Goal: Transaction & Acquisition: Obtain resource

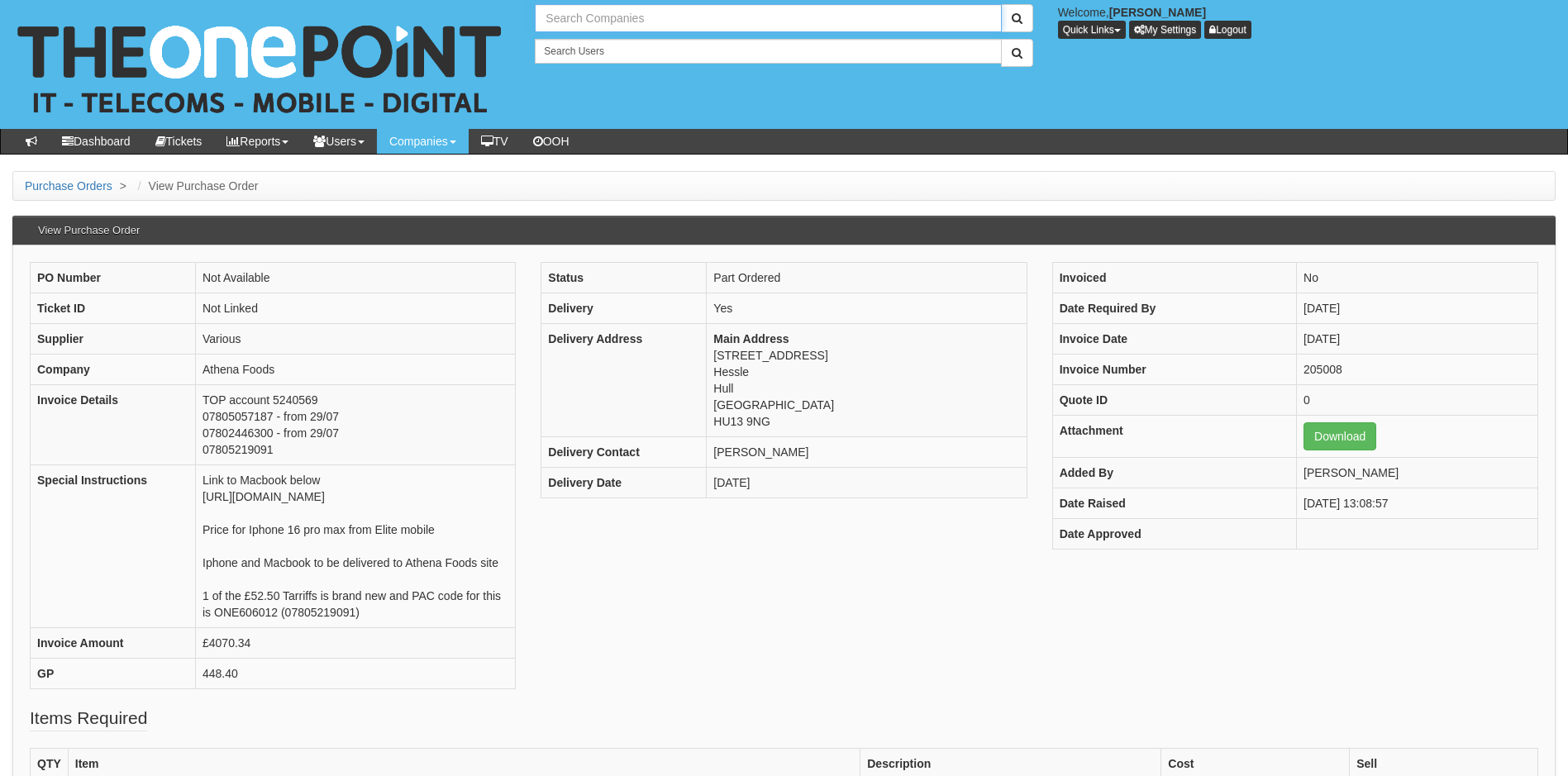
click at [647, 17] on input "text" at bounding box center [768, 18] width 466 height 28
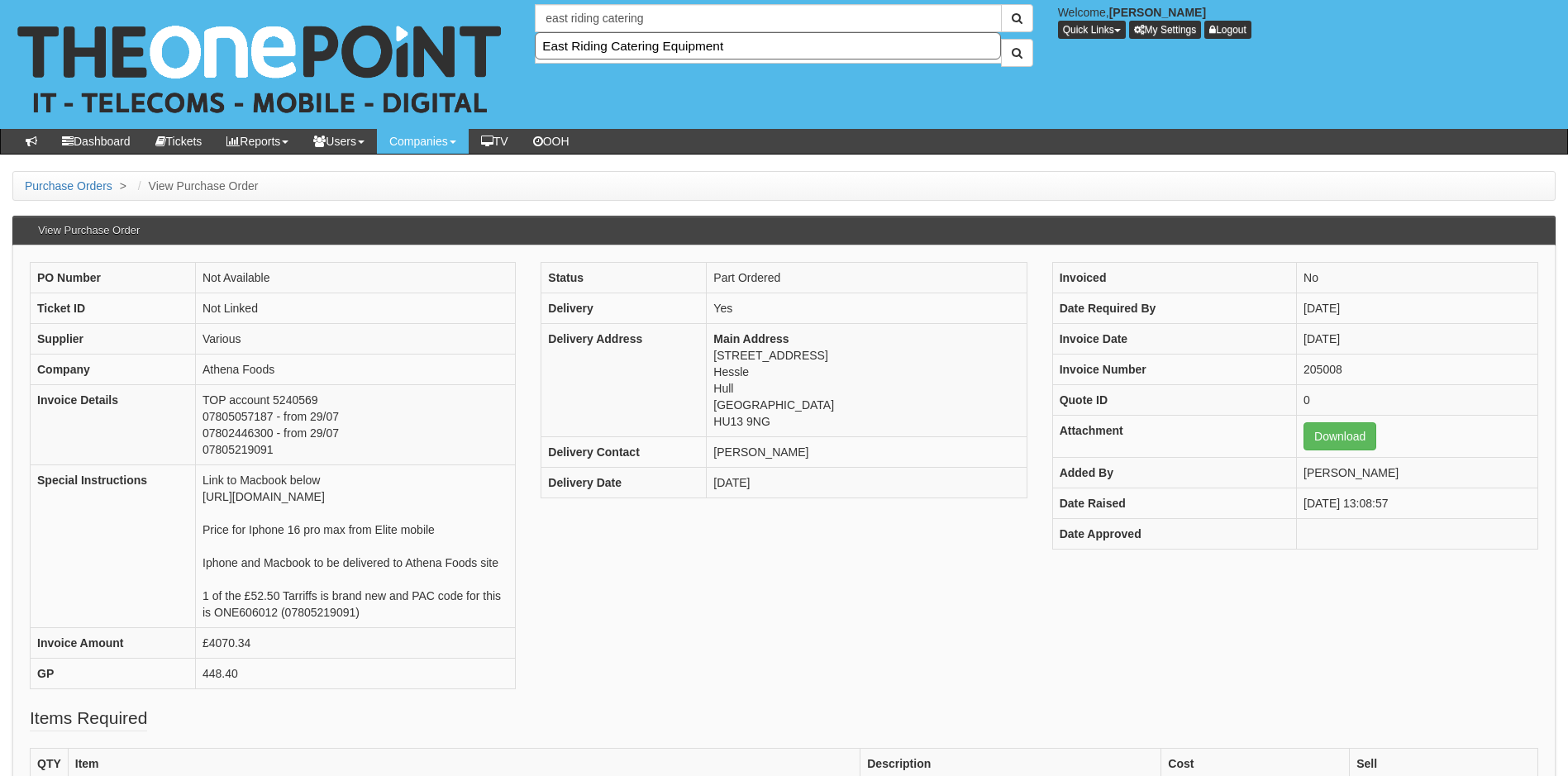
click at [512, 13] on div "1 result is available, use up and down arrow keys to navigate. east riding cate…" at bounding box center [784, 64] width 1594 height 129
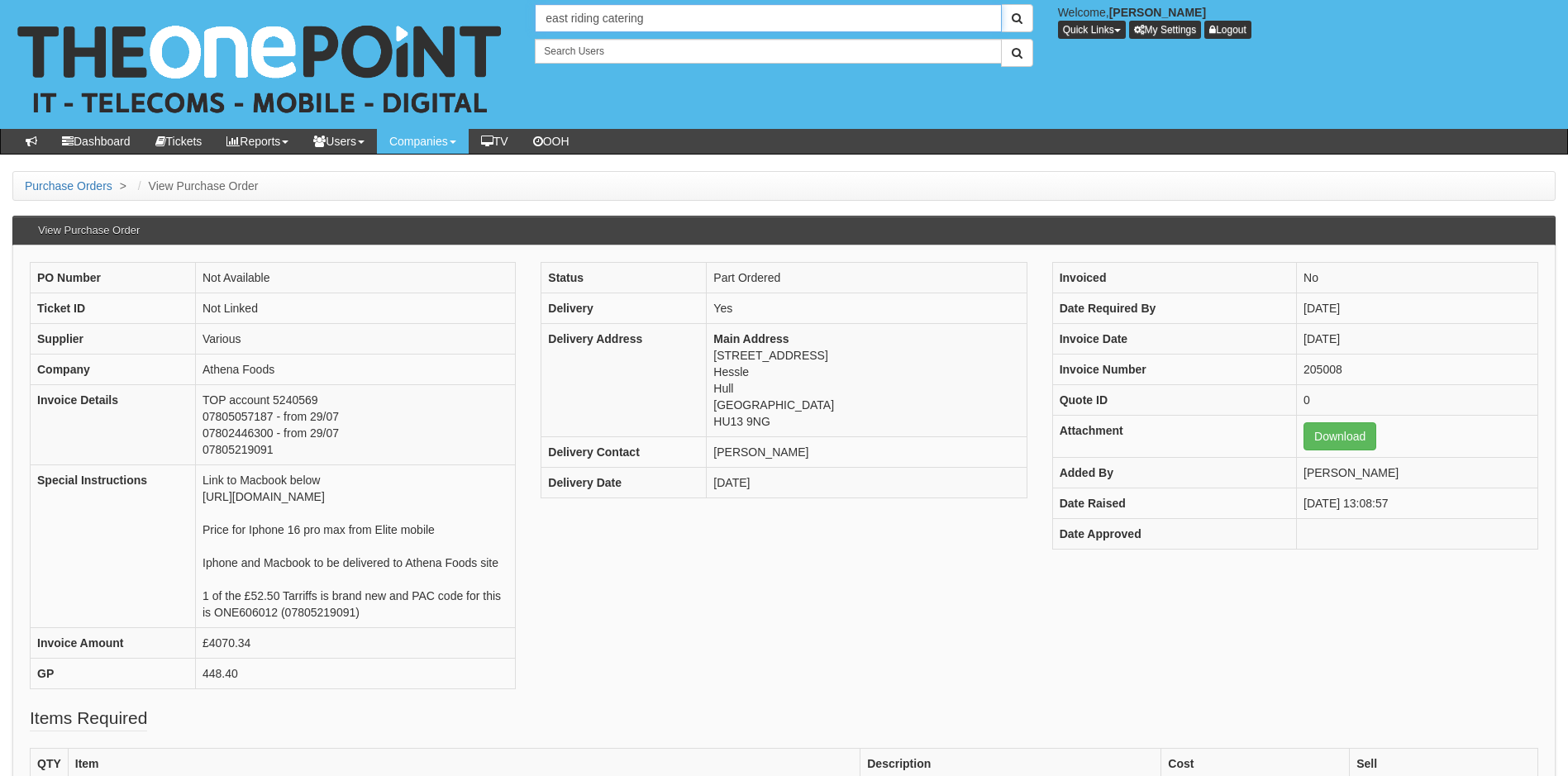
click at [650, 16] on input "east riding catering" at bounding box center [768, 18] width 466 height 28
type input "East Riding Catering Equipment"
click at [632, 48] on link "East Riding Catering Equipment" at bounding box center [768, 46] width 463 height 24
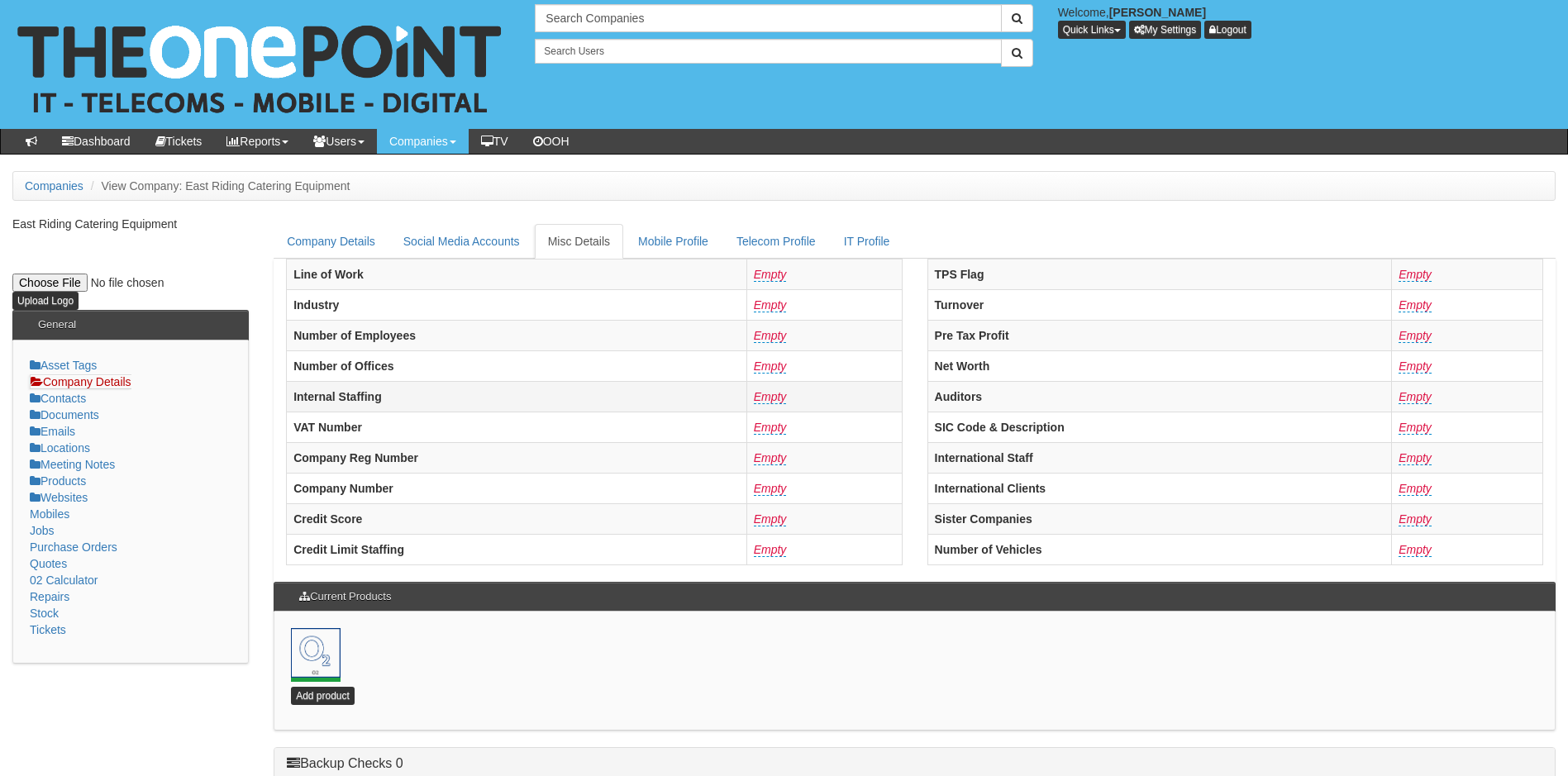
scroll to position [355, 0]
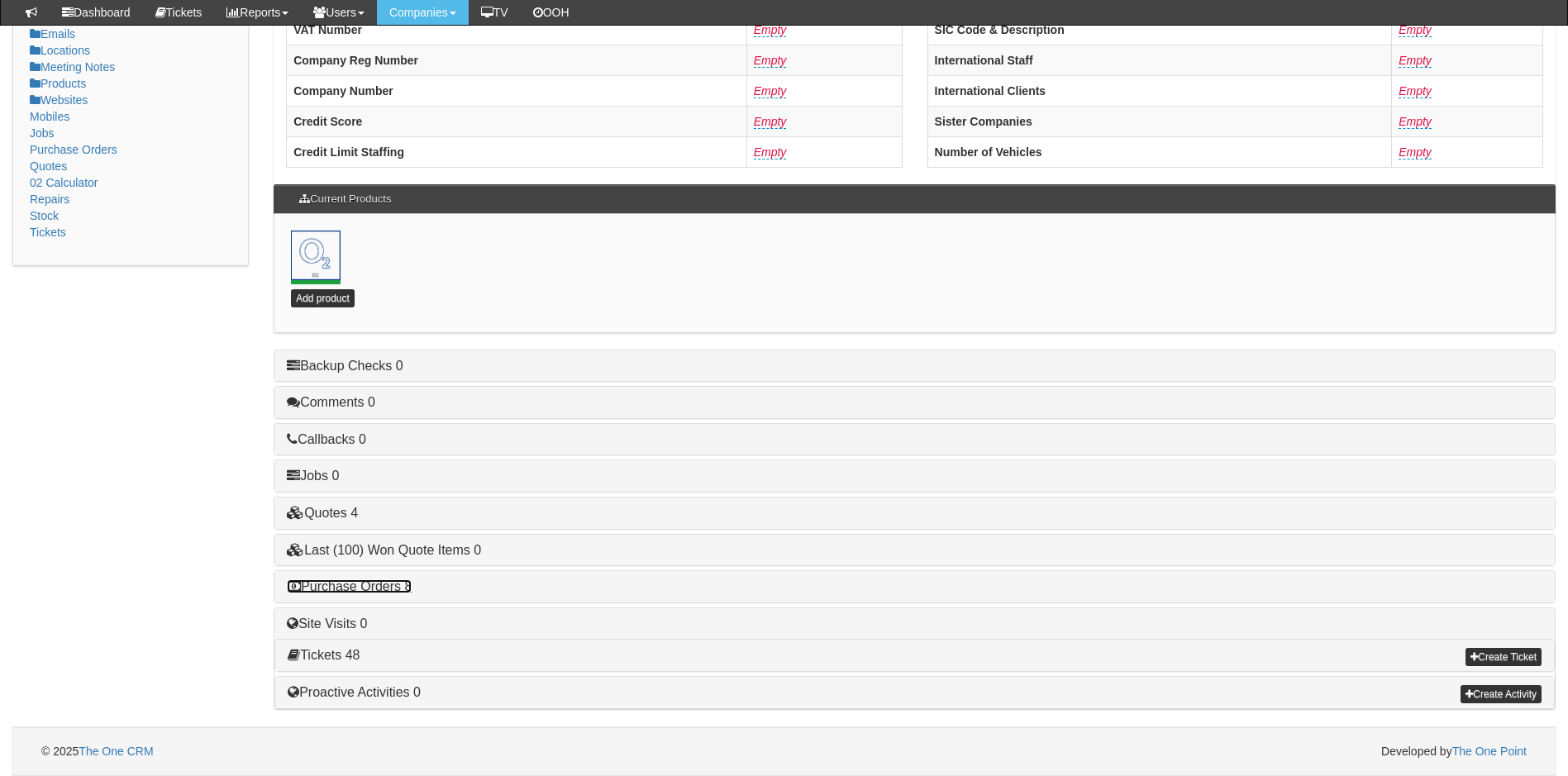
click at [385, 587] on link "Purchase Orders 8" at bounding box center [349, 587] width 125 height 14
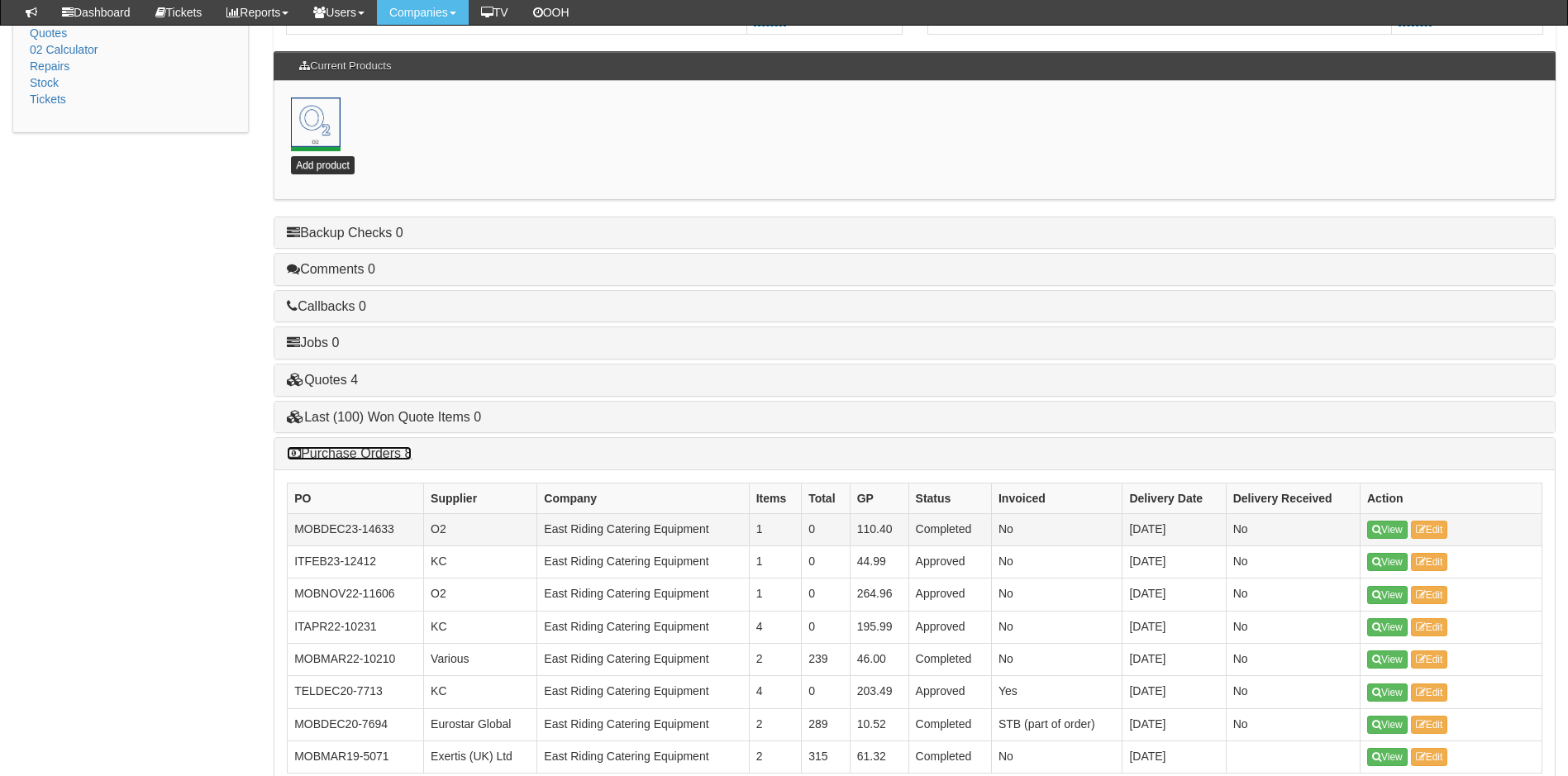
scroll to position [604, 0]
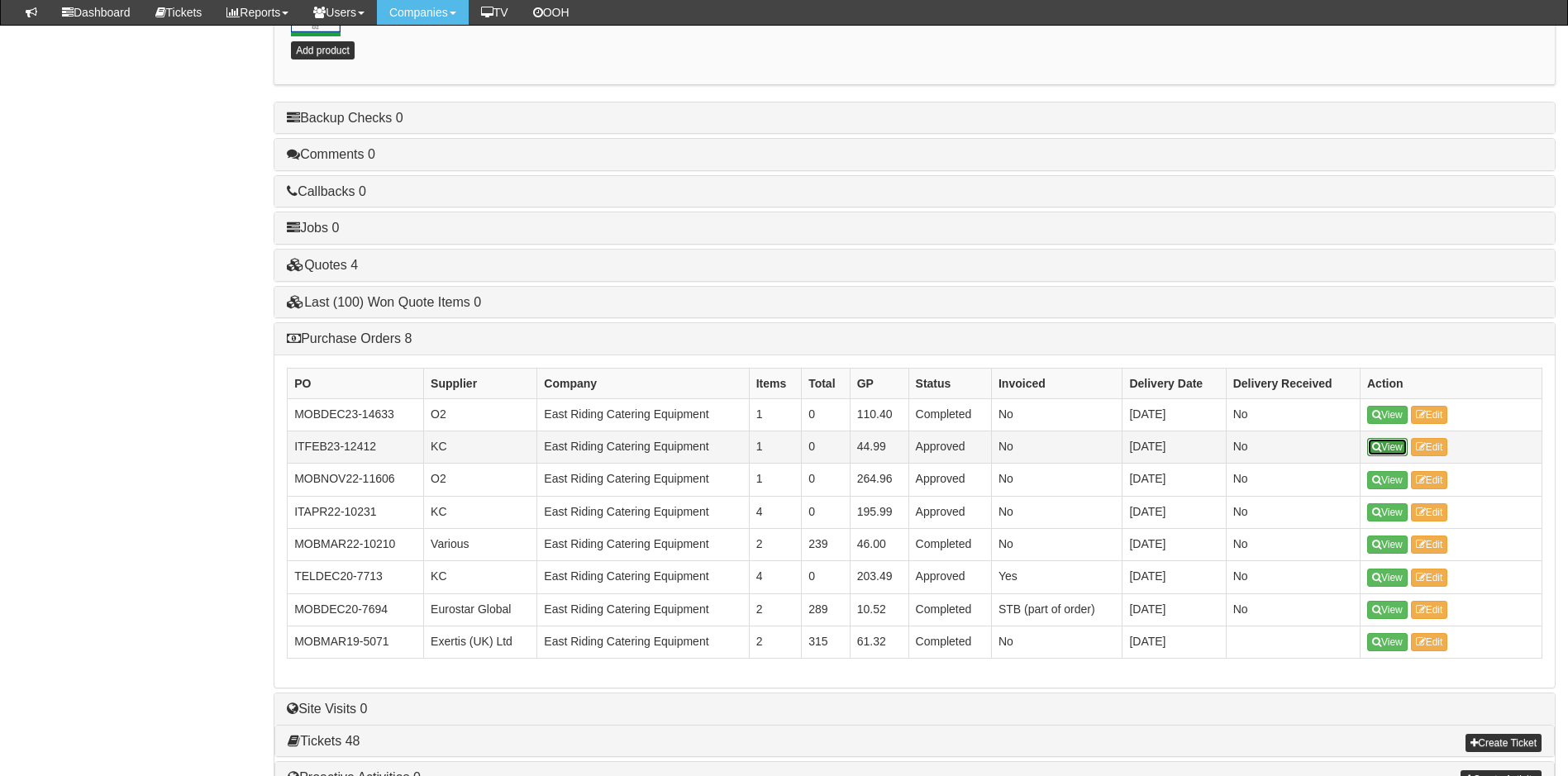
click at [1389, 449] on link "View" at bounding box center [1388, 447] width 40 height 18
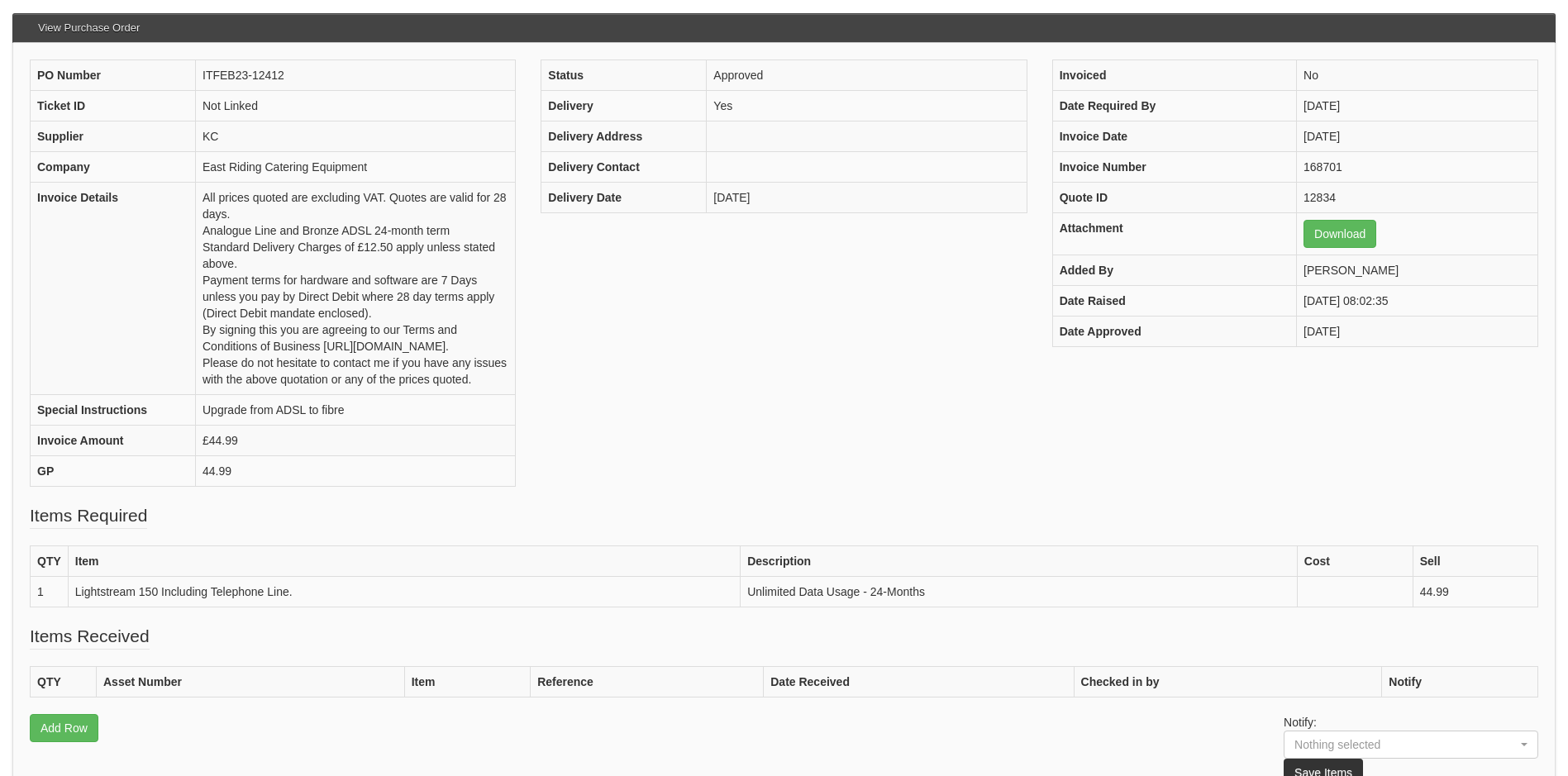
scroll to position [427, 0]
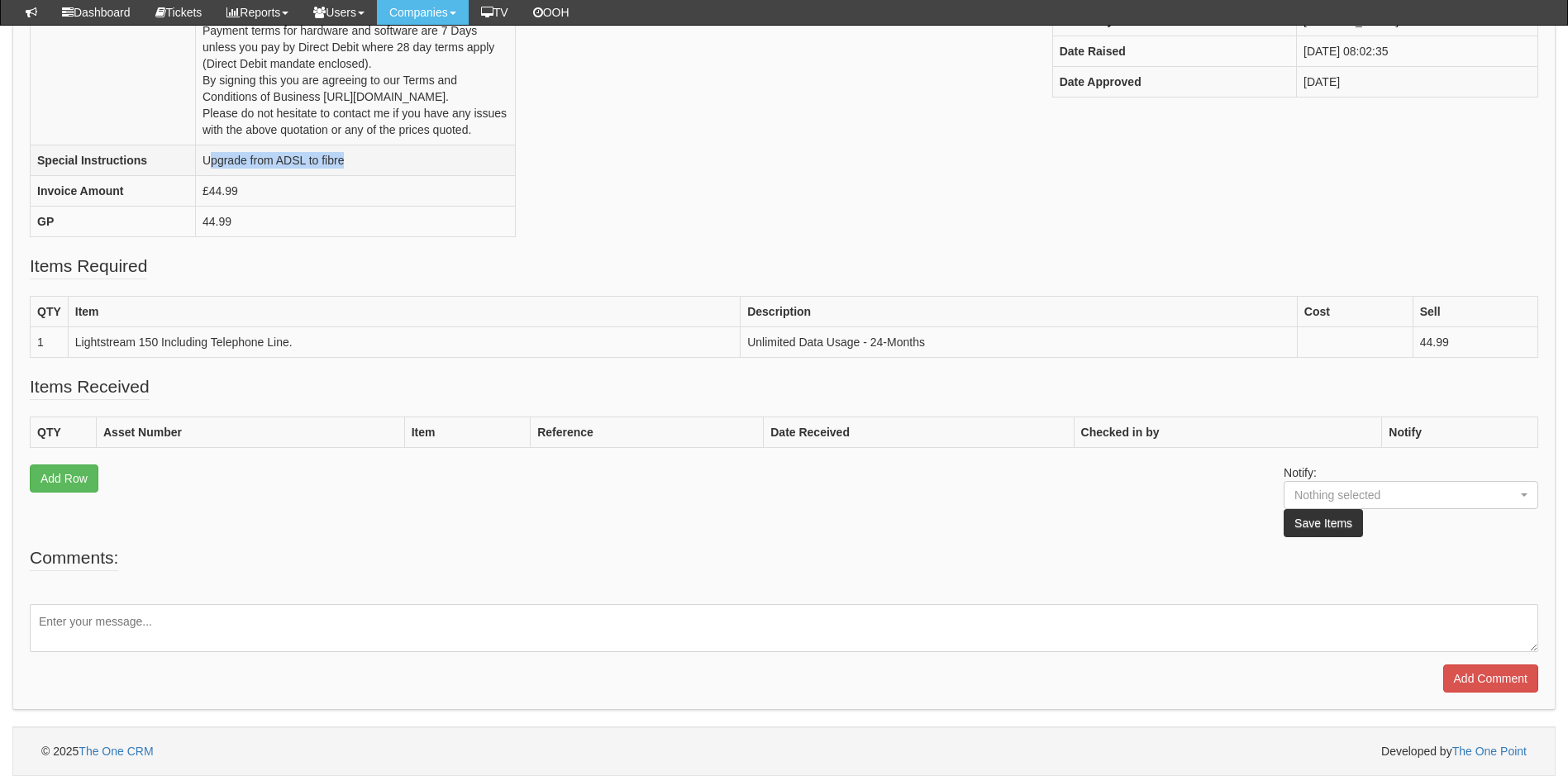
drag, startPoint x: 349, startPoint y: 160, endPoint x: 208, endPoint y: 166, distance: 141.1
click at [208, 166] on td "Upgrade from ADSL to fibre" at bounding box center [356, 160] width 320 height 31
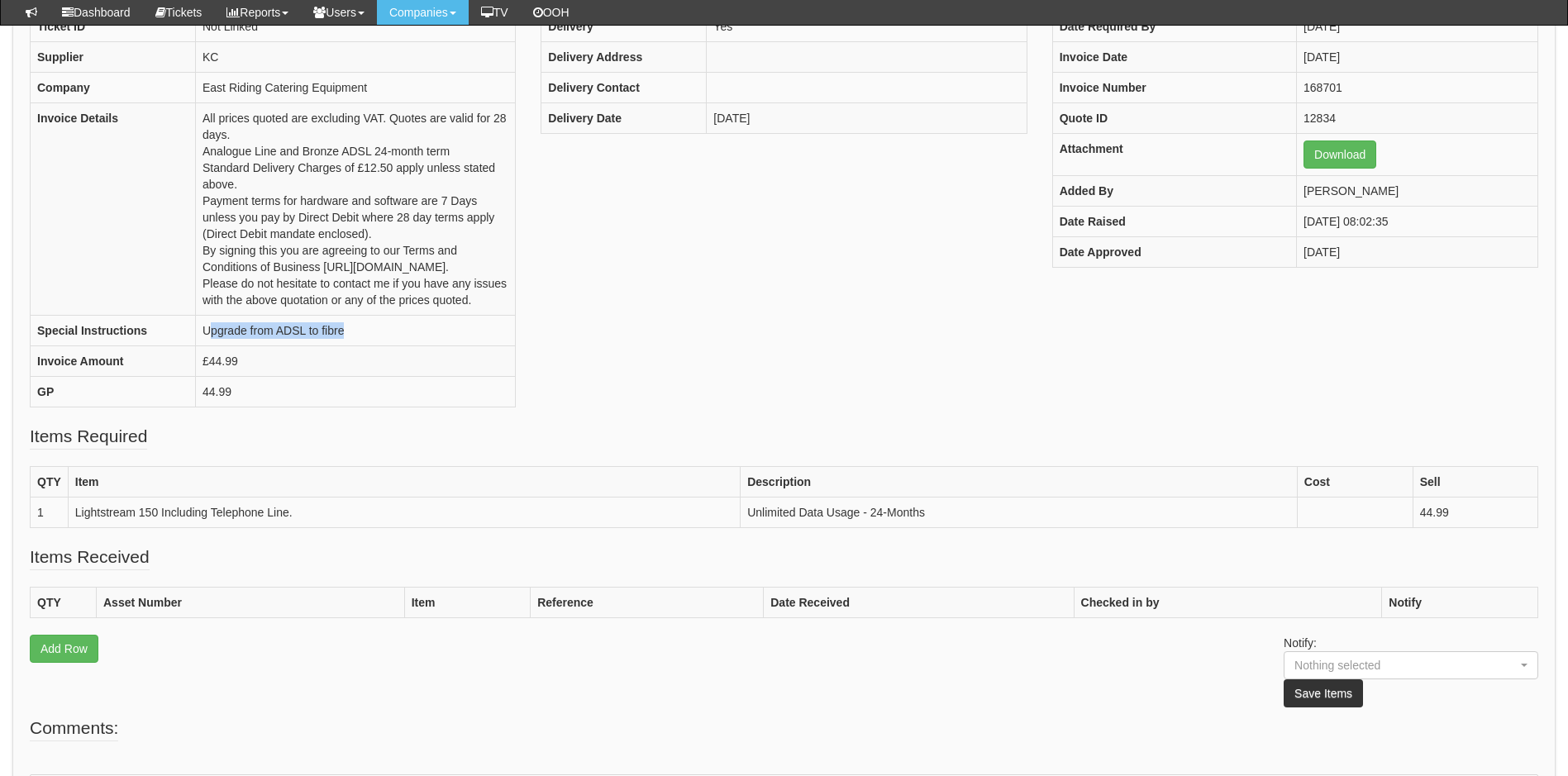
scroll to position [13, 0]
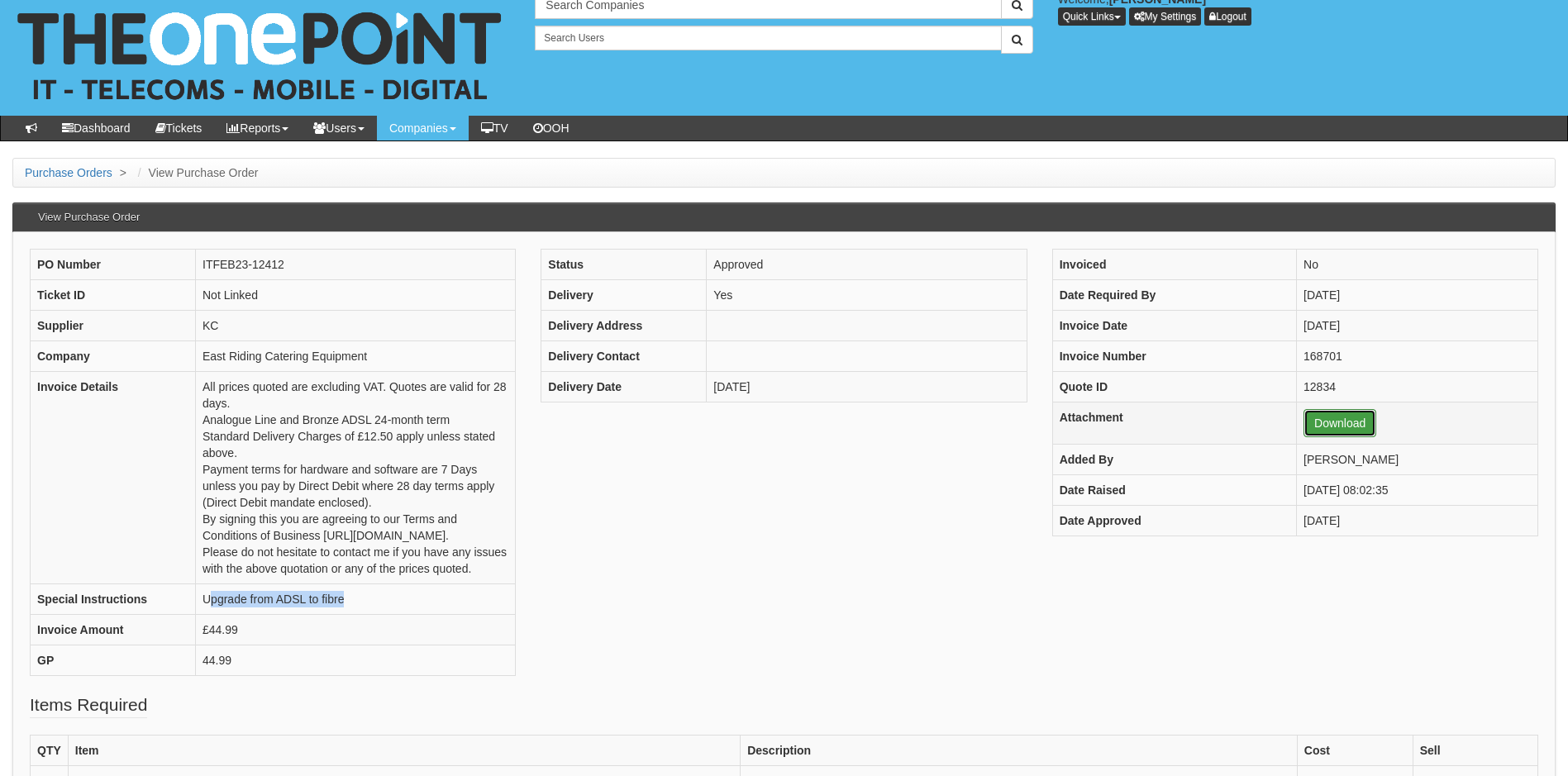
click at [1318, 423] on link "Download" at bounding box center [1340, 423] width 73 height 28
